Goal: Navigation & Orientation: Understand site structure

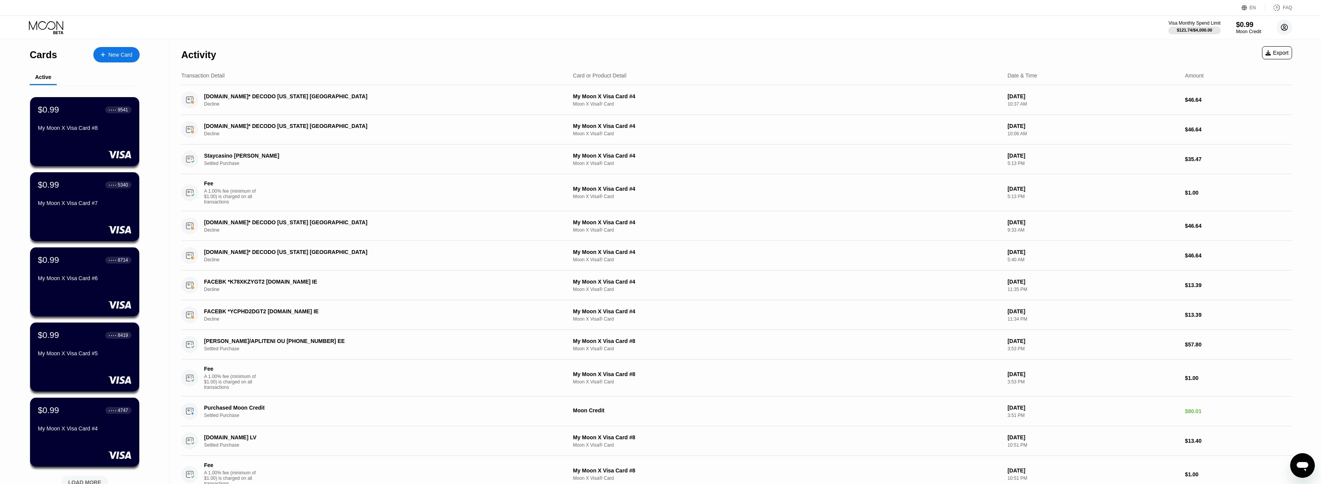
click at [1279, 29] on circle at bounding box center [1283, 27] width 15 height 15
click at [1229, 93] on div "Settings" at bounding box center [1236, 96] width 20 height 6
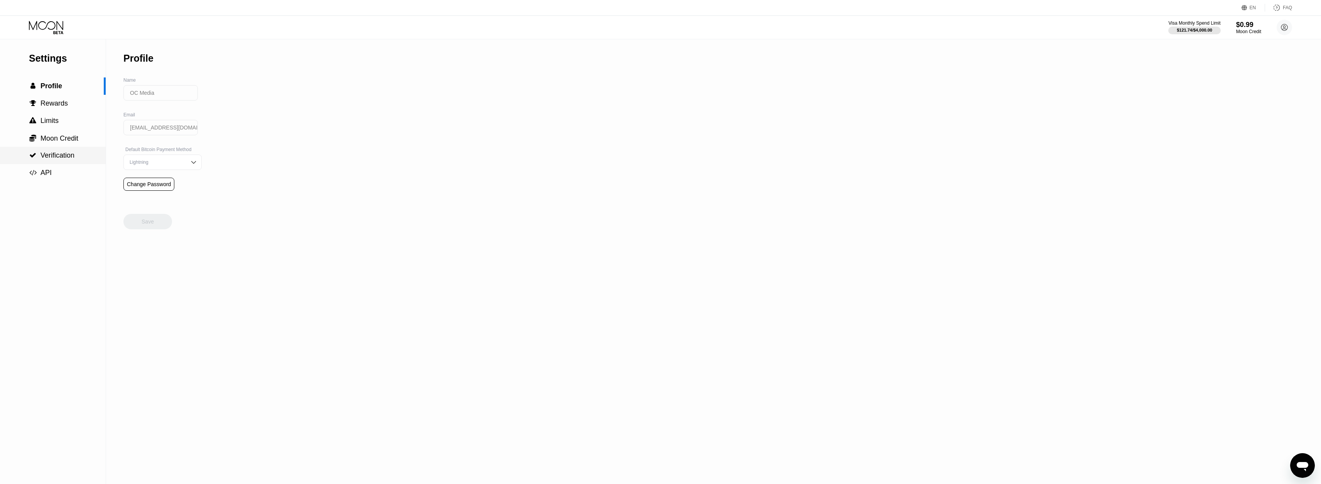
click at [59, 149] on div " Verification" at bounding box center [53, 155] width 106 height 17
click at [69, 142] on span "Moon Credit" at bounding box center [59, 139] width 38 height 8
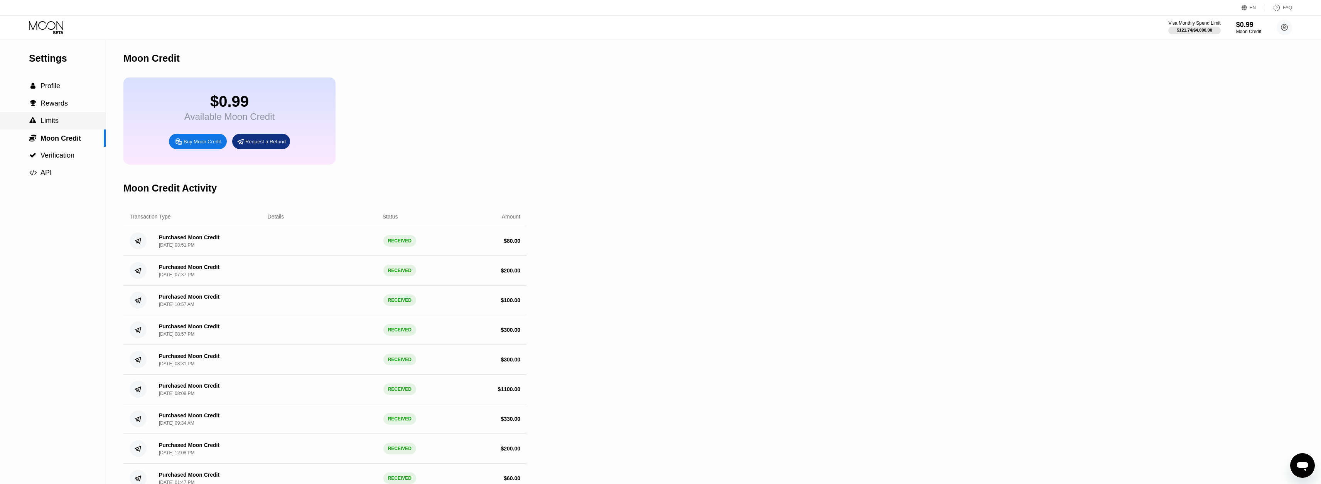
click at [71, 118] on div " Limits" at bounding box center [53, 121] width 106 height 8
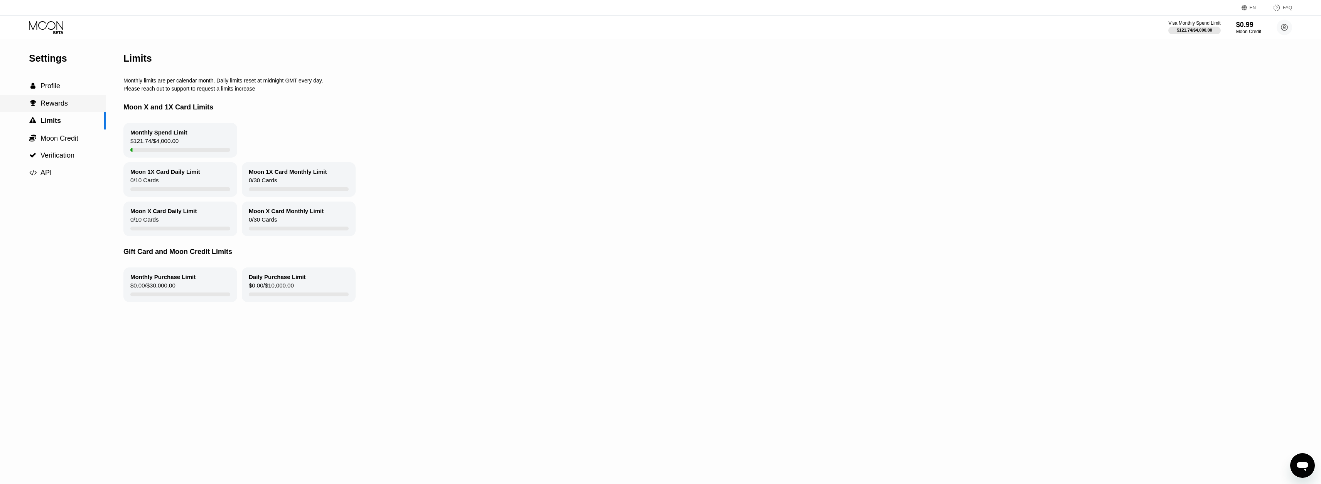
click at [71, 105] on div " Rewards" at bounding box center [53, 103] width 106 height 8
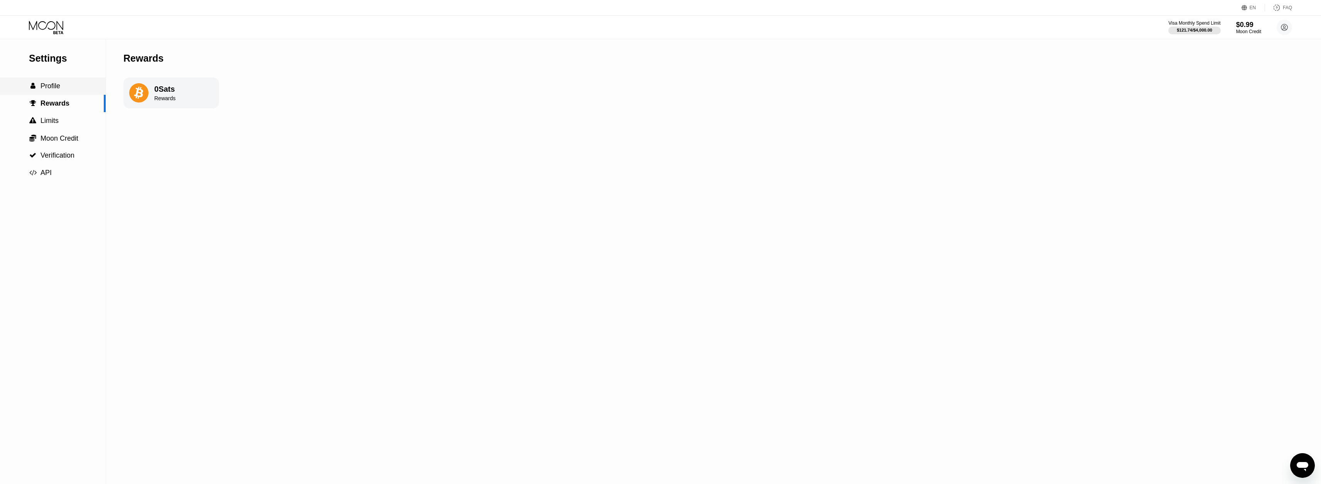
click at [72, 85] on div " Profile" at bounding box center [53, 86] width 106 height 8
click at [74, 177] on div " API" at bounding box center [53, 172] width 106 height 17
click at [42, 28] on icon at bounding box center [47, 27] width 36 height 13
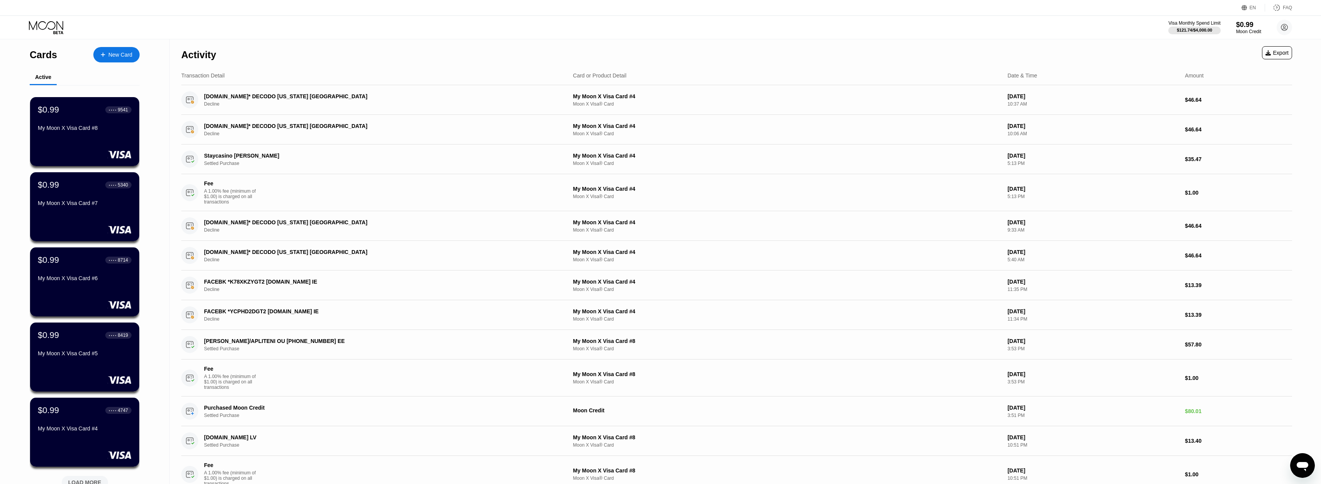
click at [190, 57] on div "Activity" at bounding box center [198, 54] width 35 height 11
click at [204, 81] on div "Transaction Detail Card or Product Detail Date & Time Amount" at bounding box center [736, 75] width 1110 height 19
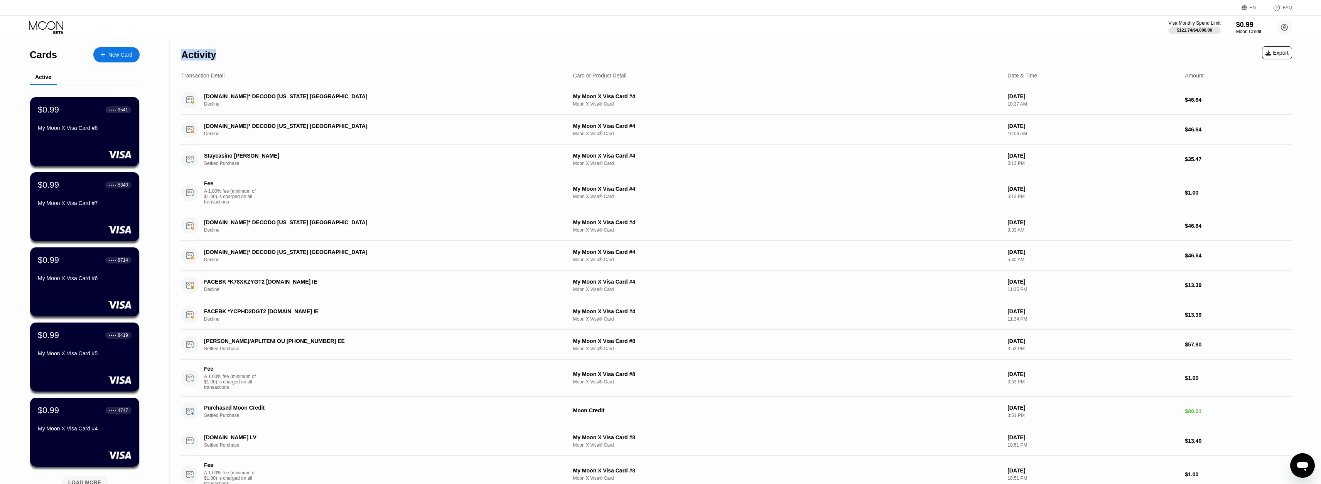
click at [204, 78] on div "Transaction Detail" at bounding box center [202, 75] width 43 height 6
click at [206, 74] on div "Transaction Detail" at bounding box center [202, 75] width 43 height 6
click at [207, 60] on div "Activity" at bounding box center [198, 54] width 35 height 11
